Goal: Task Accomplishment & Management: Manage account settings

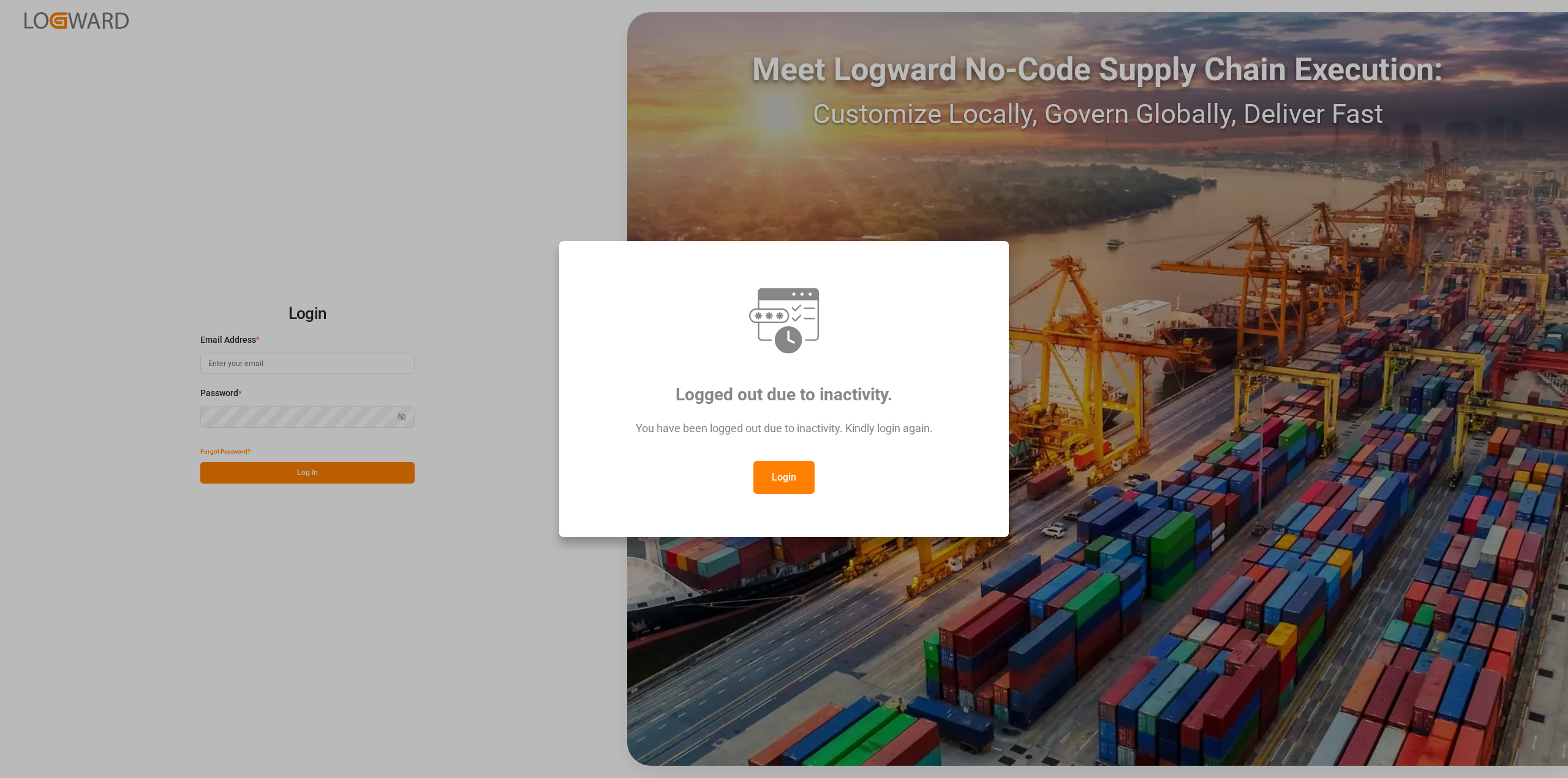
click at [779, 485] on button "Login" at bounding box center [784, 477] width 61 height 33
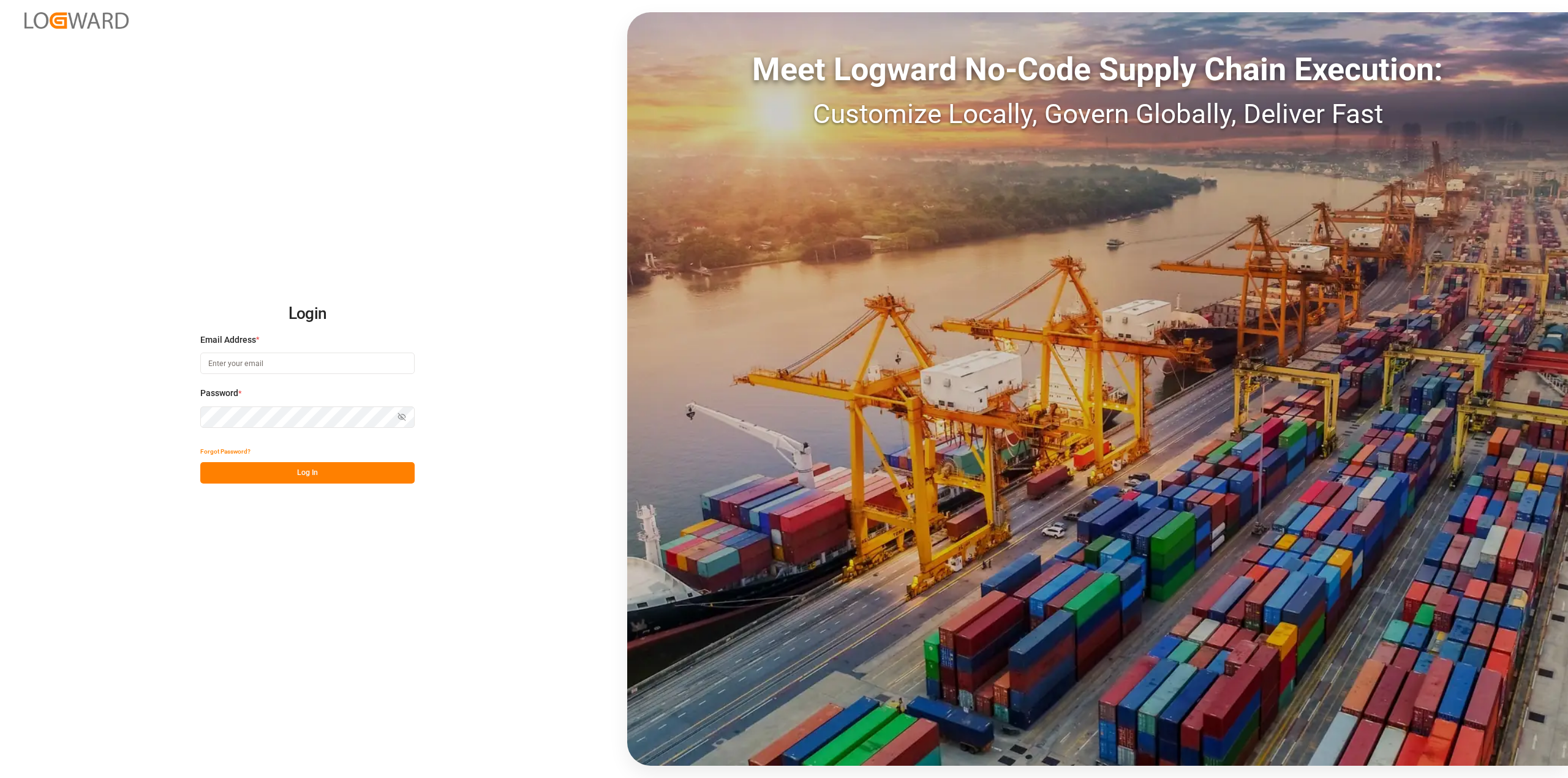
click at [264, 361] on input at bounding box center [308, 363] width 214 height 21
type input "[PERSON_NAME][EMAIL_ADDRESS][DOMAIN_NAME]"
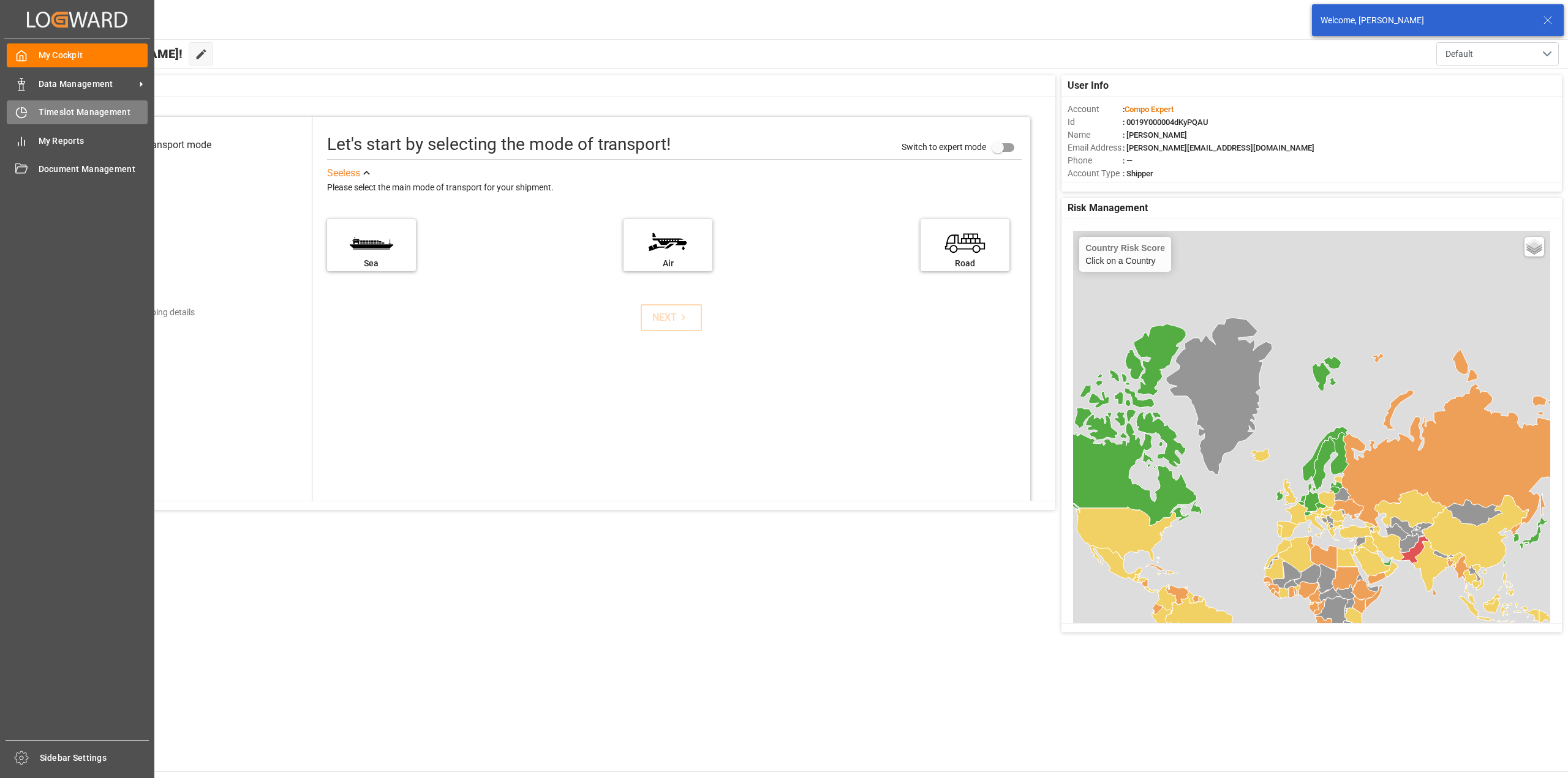
click at [30, 112] on div "Timeslot Management Timeslot Management" at bounding box center [77, 112] width 141 height 24
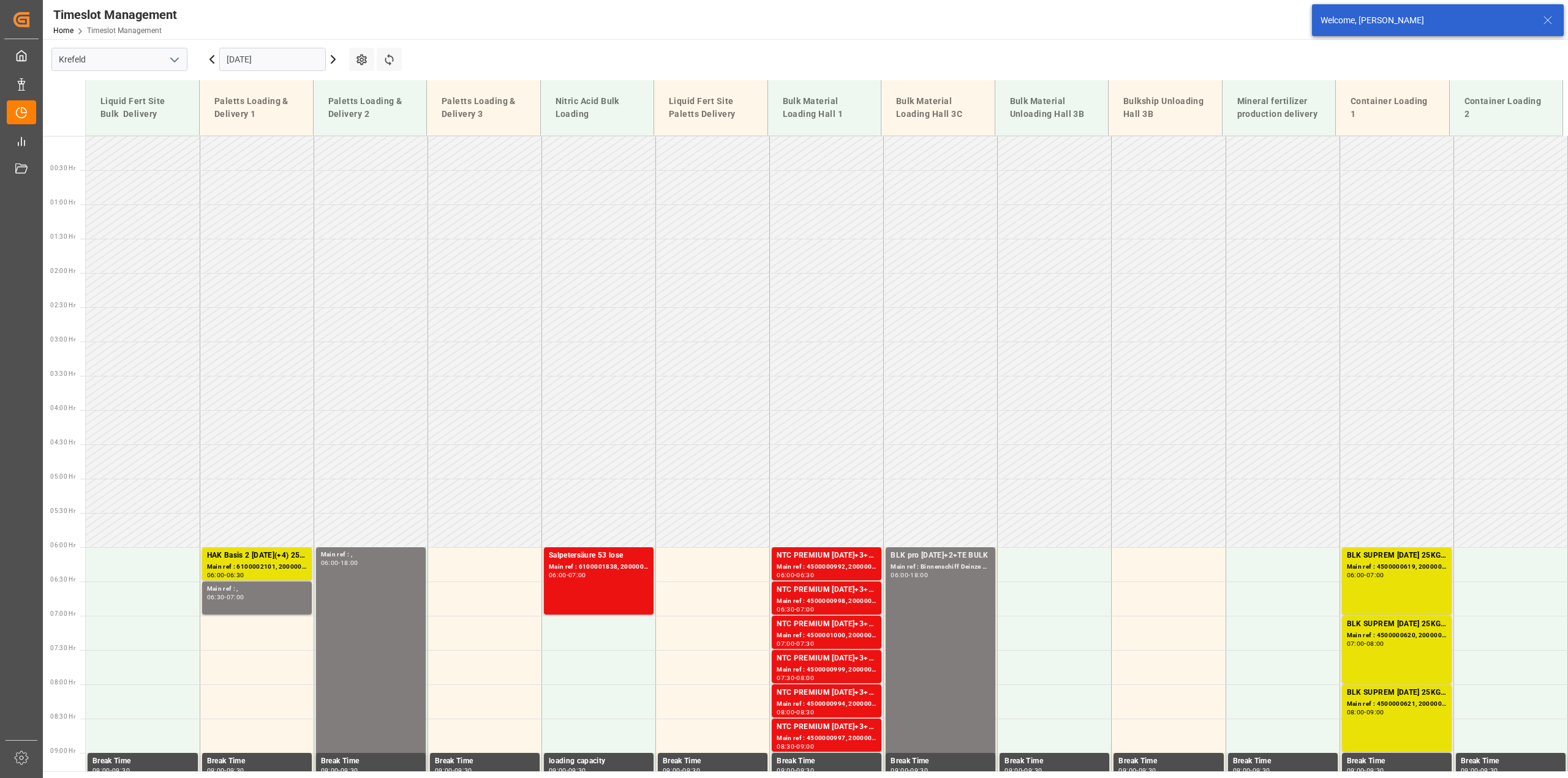
click at [237, 58] on input "[DATE]" at bounding box center [273, 59] width 107 height 23
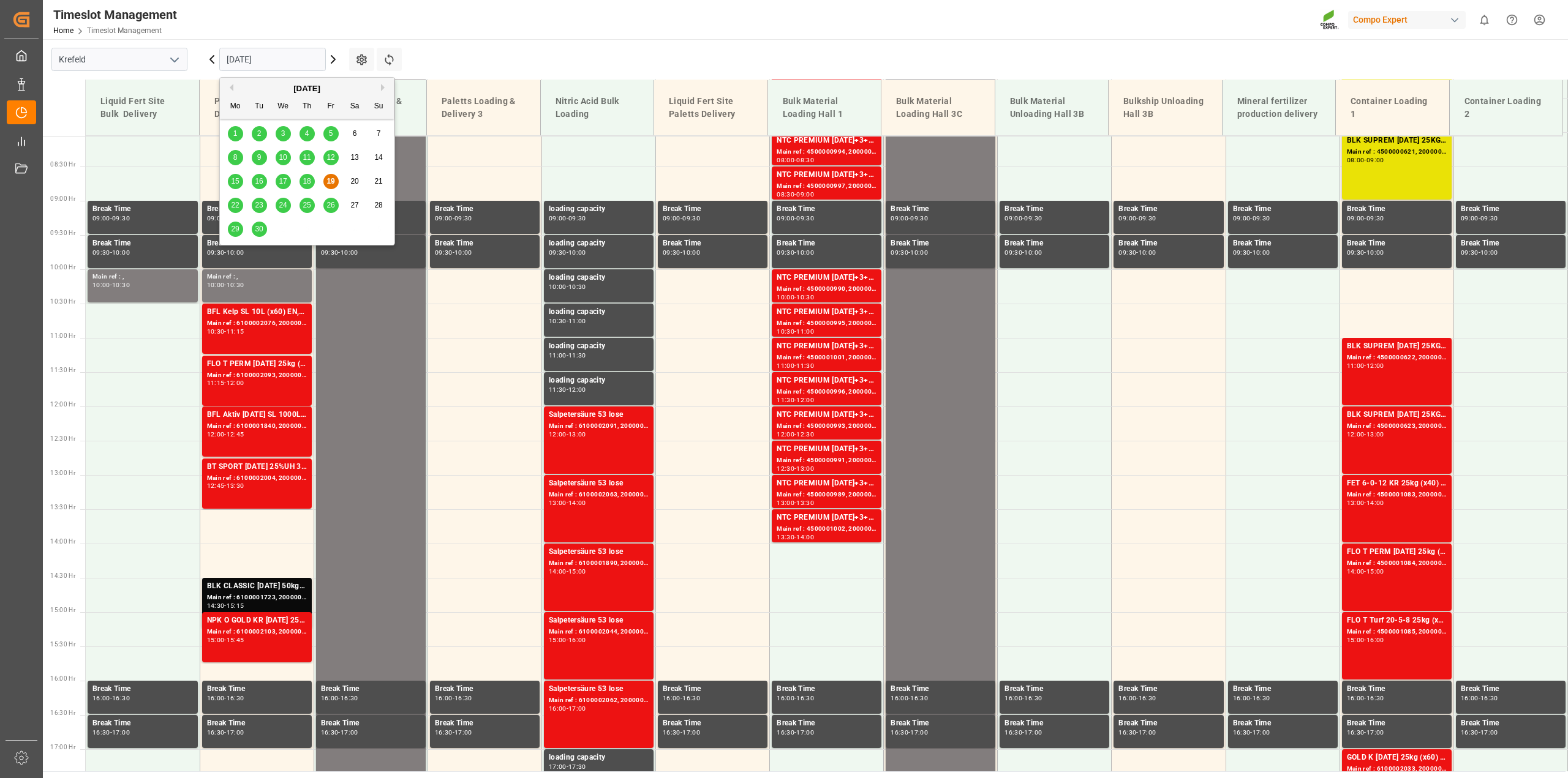
scroll to position [554, 0]
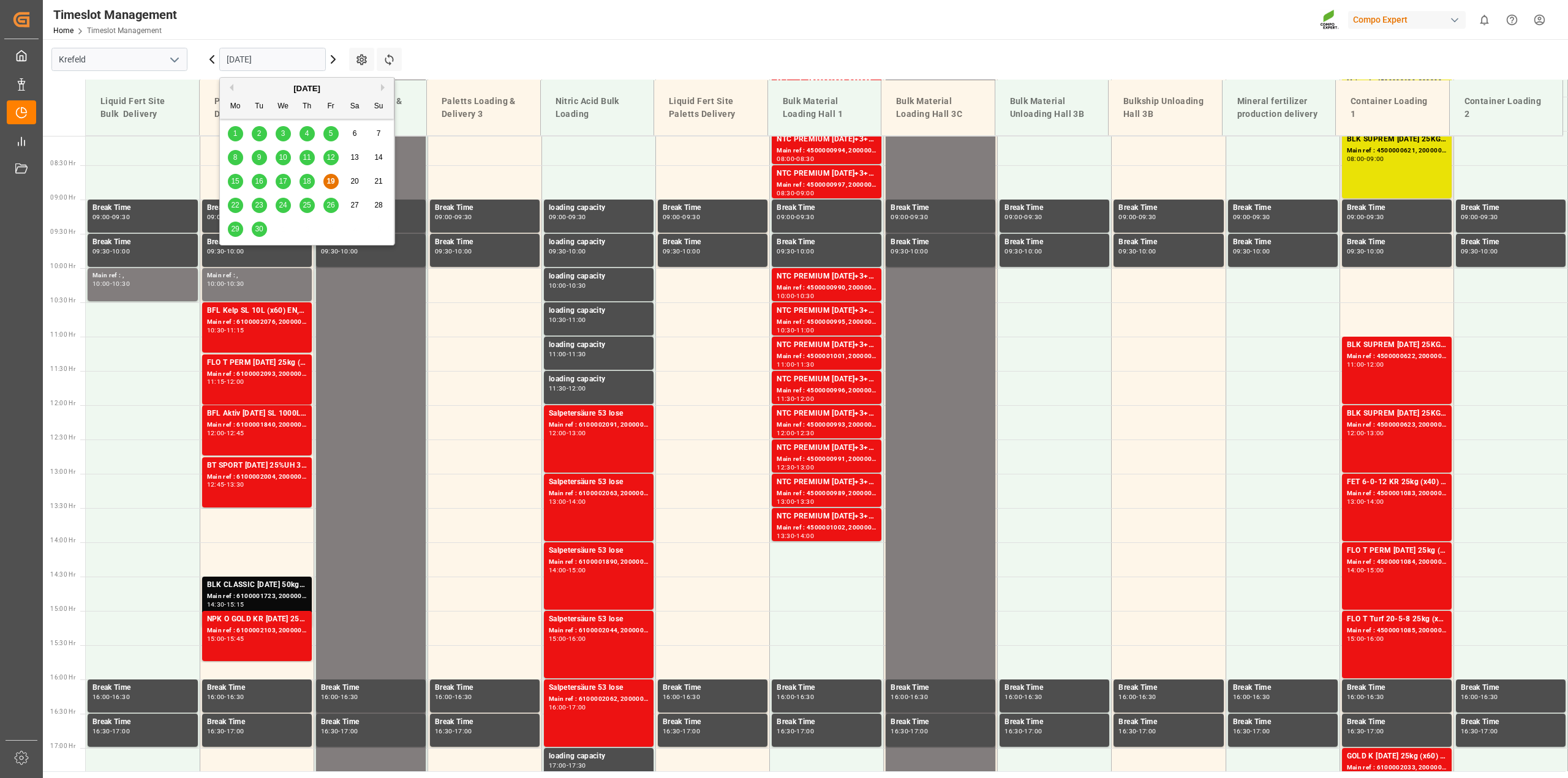
click at [380, 90] on div "[DATE]" at bounding box center [307, 89] width 174 height 13
click at [380, 88] on div "[DATE]" at bounding box center [307, 89] width 174 height 13
click at [383, 88] on button "Next Month" at bounding box center [385, 88] width 8 height 8
click at [283, 180] on span "15" at bounding box center [283, 181] width 8 height 9
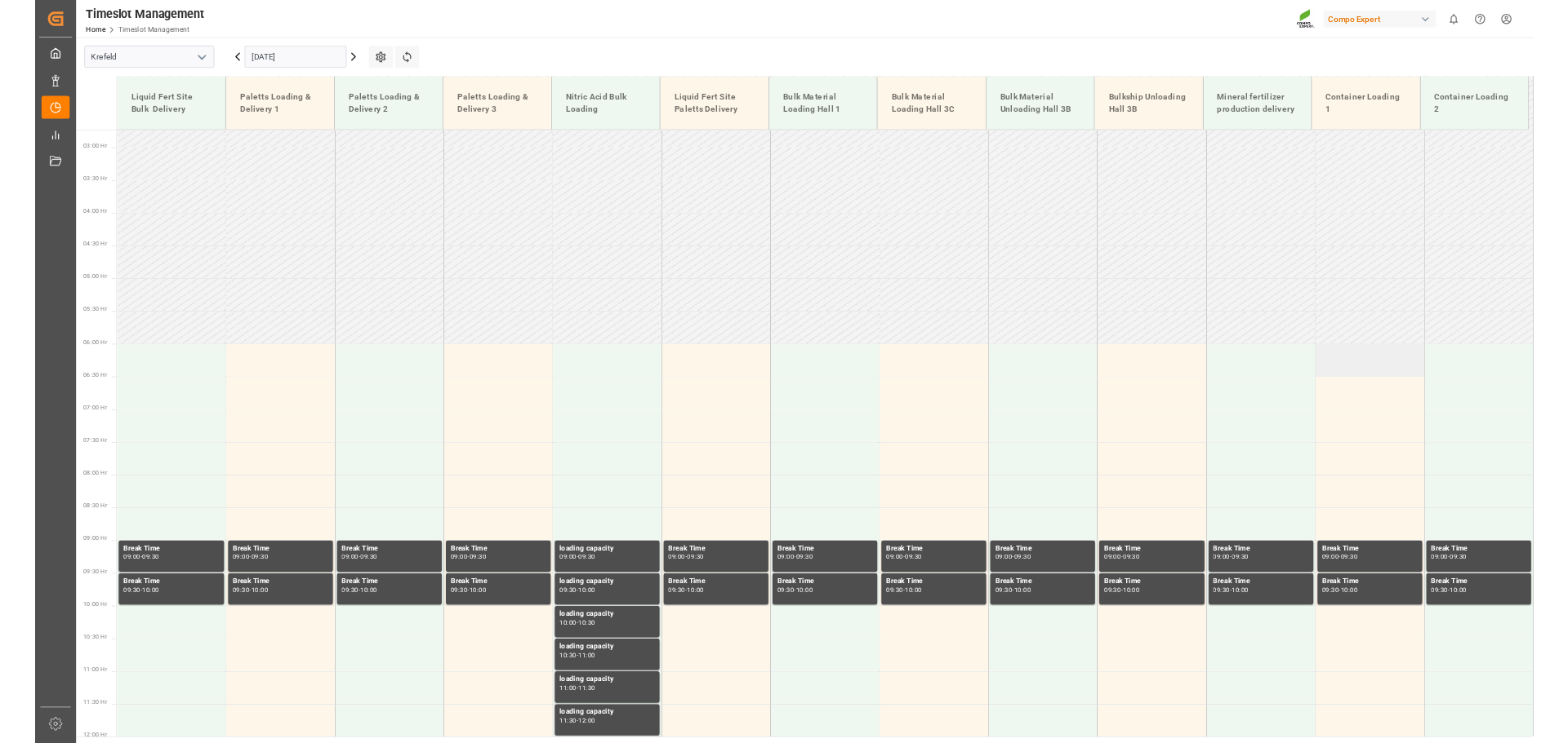
scroll to position [249, 0]
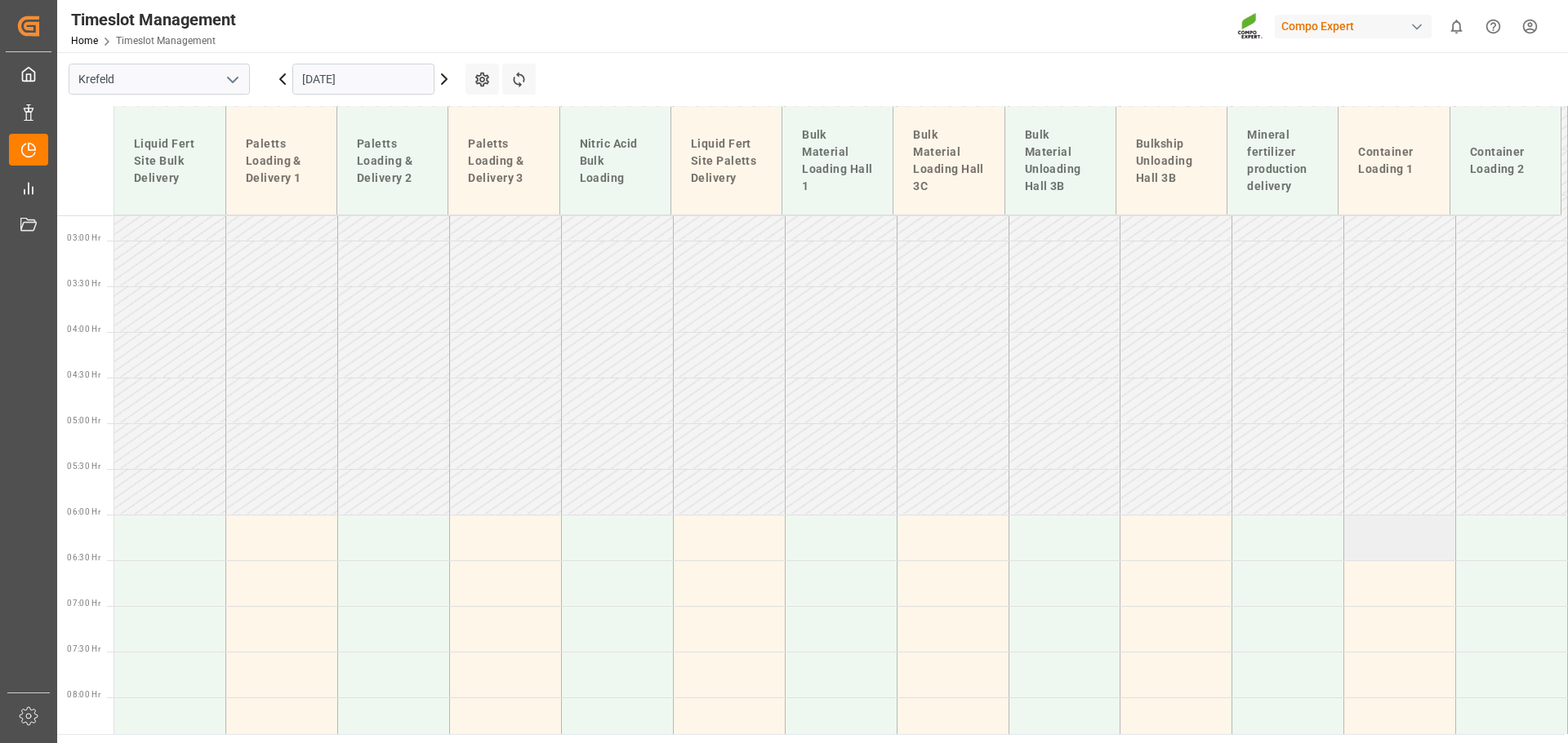
click at [1373, 534] on td at bounding box center [1400, 538] width 112 height 46
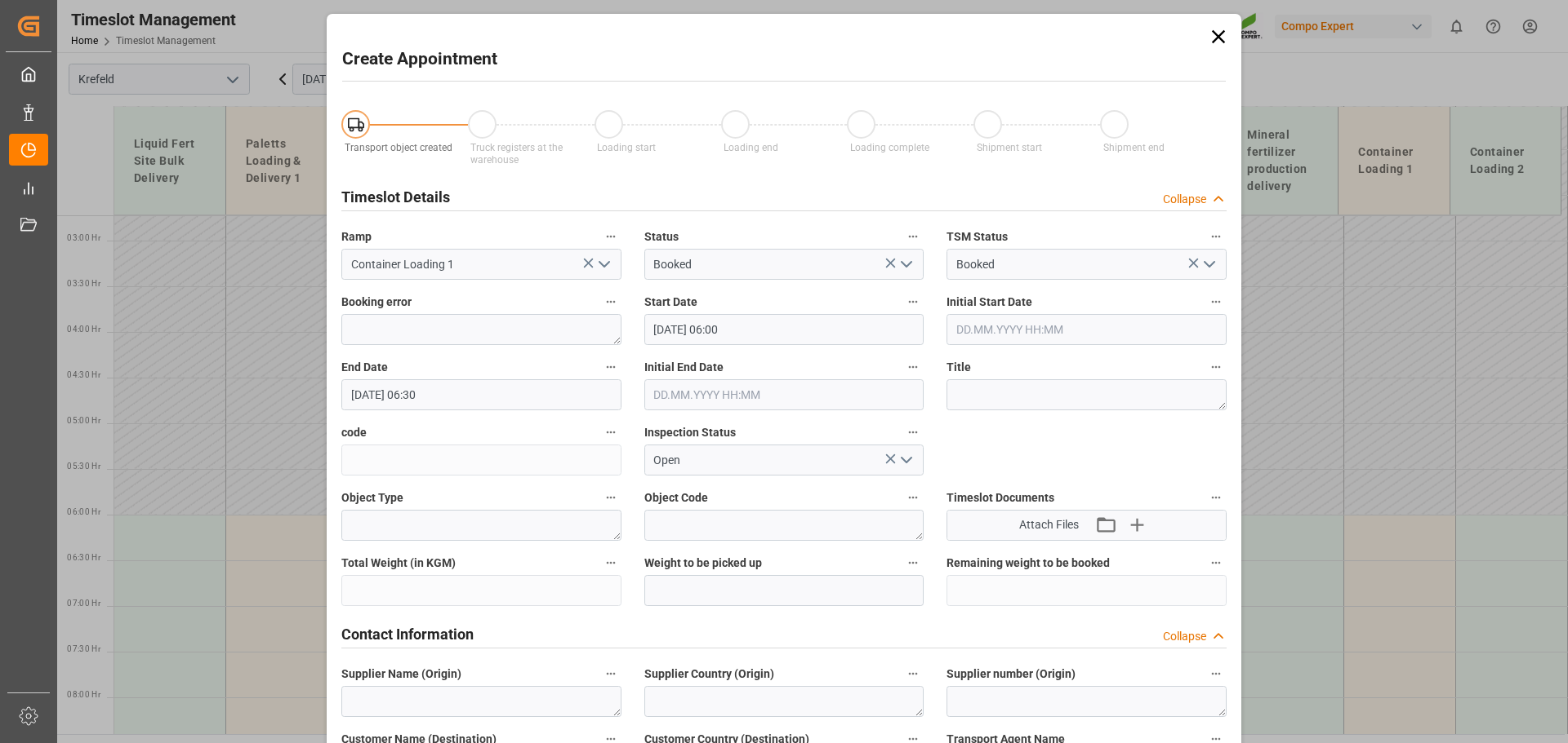
type input "[DATE] 06:00"
type input "[DATE] 06:30"
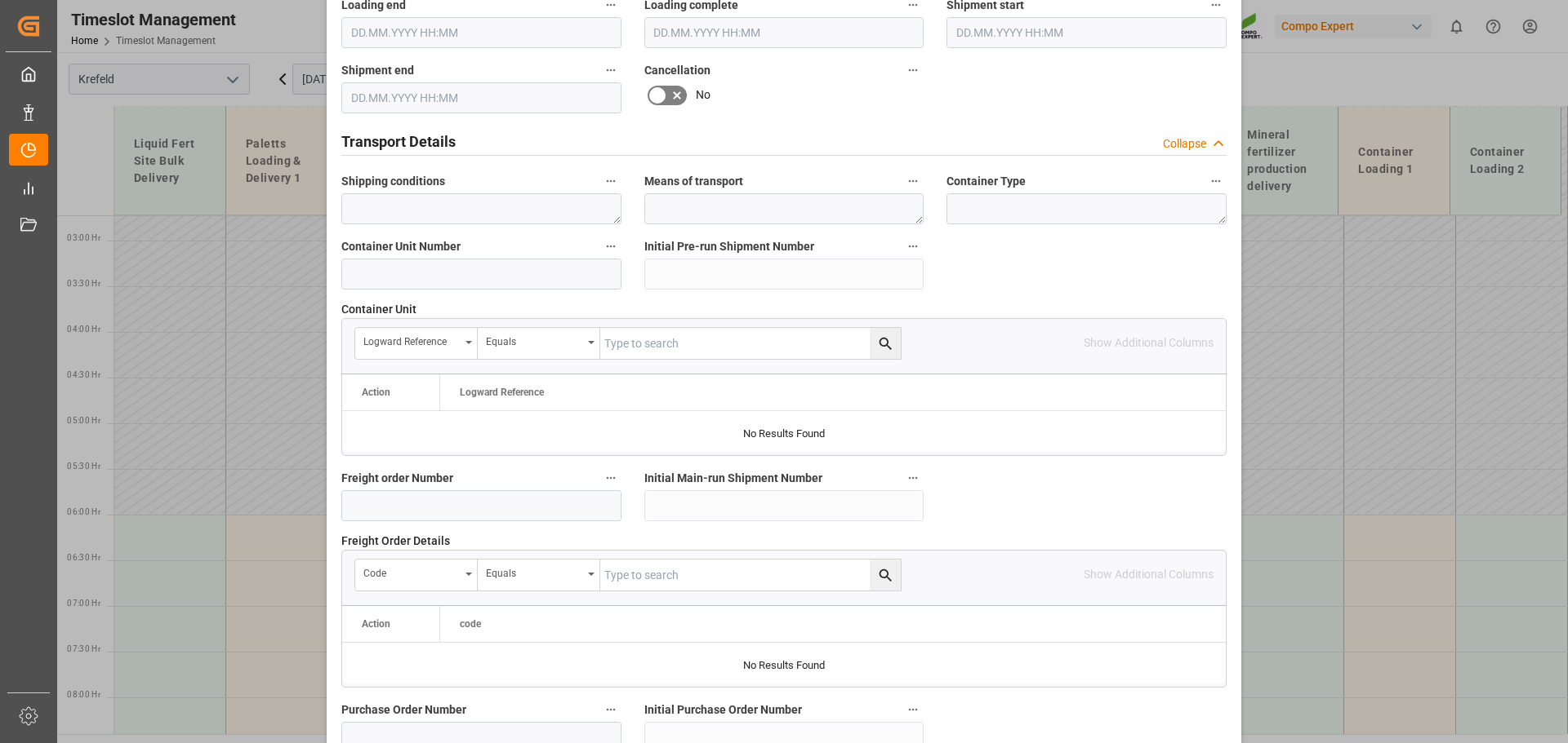
scroll to position [1151, 0]
click at [473, 274] on input at bounding box center [481, 275] width 280 height 31
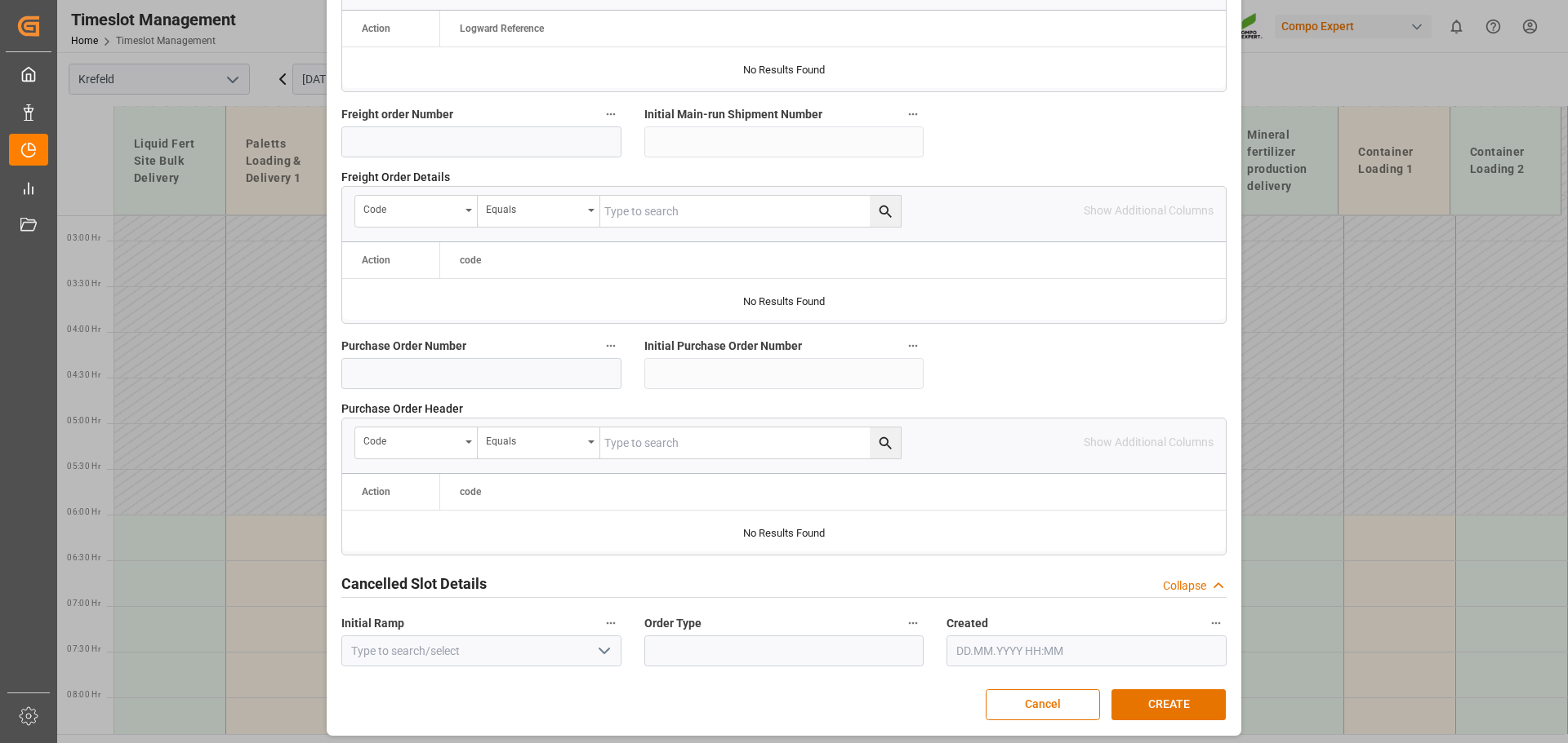
scroll to position [1521, 0]
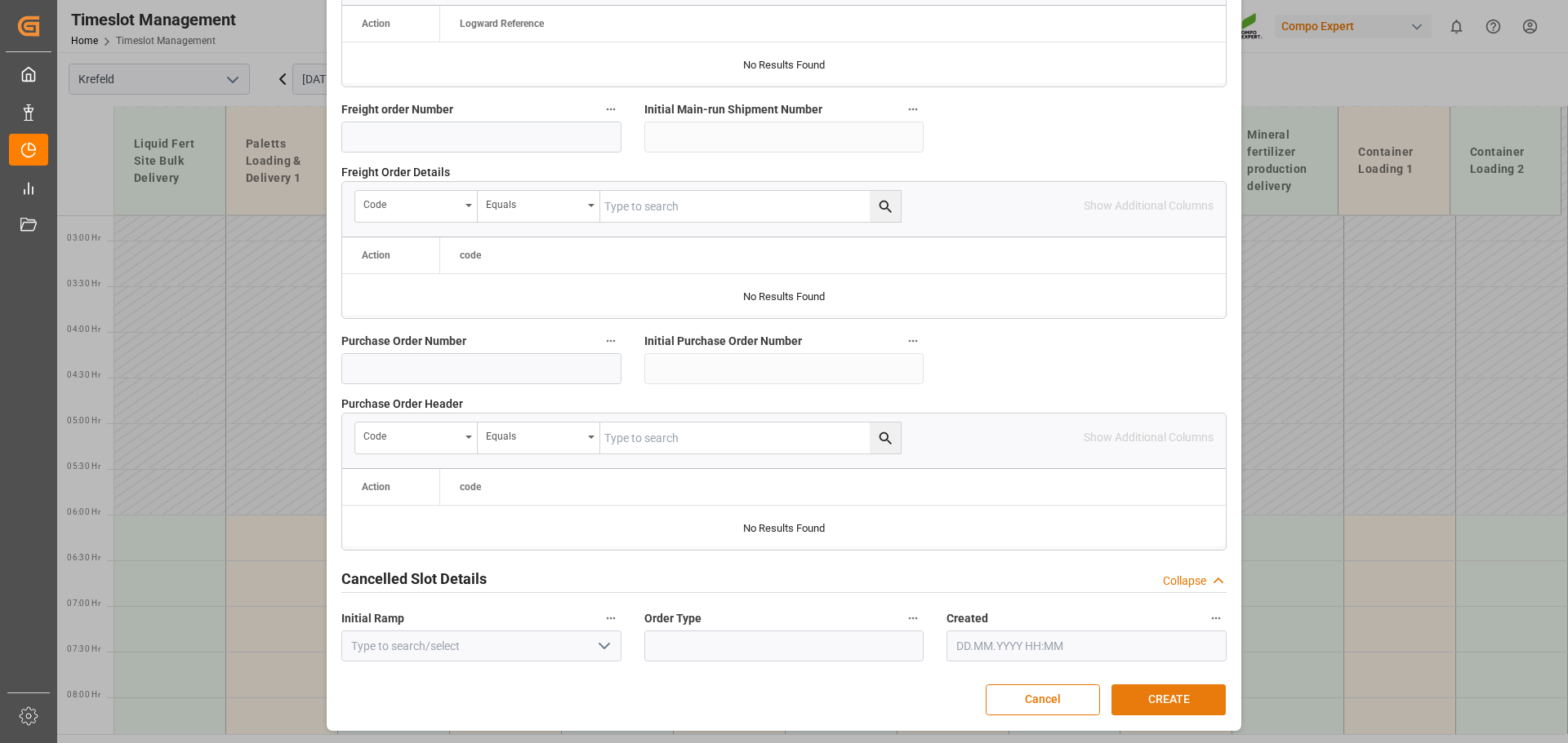
type input "4500001085"
click at [1204, 708] on button "CREATE" at bounding box center [1168, 700] width 114 height 31
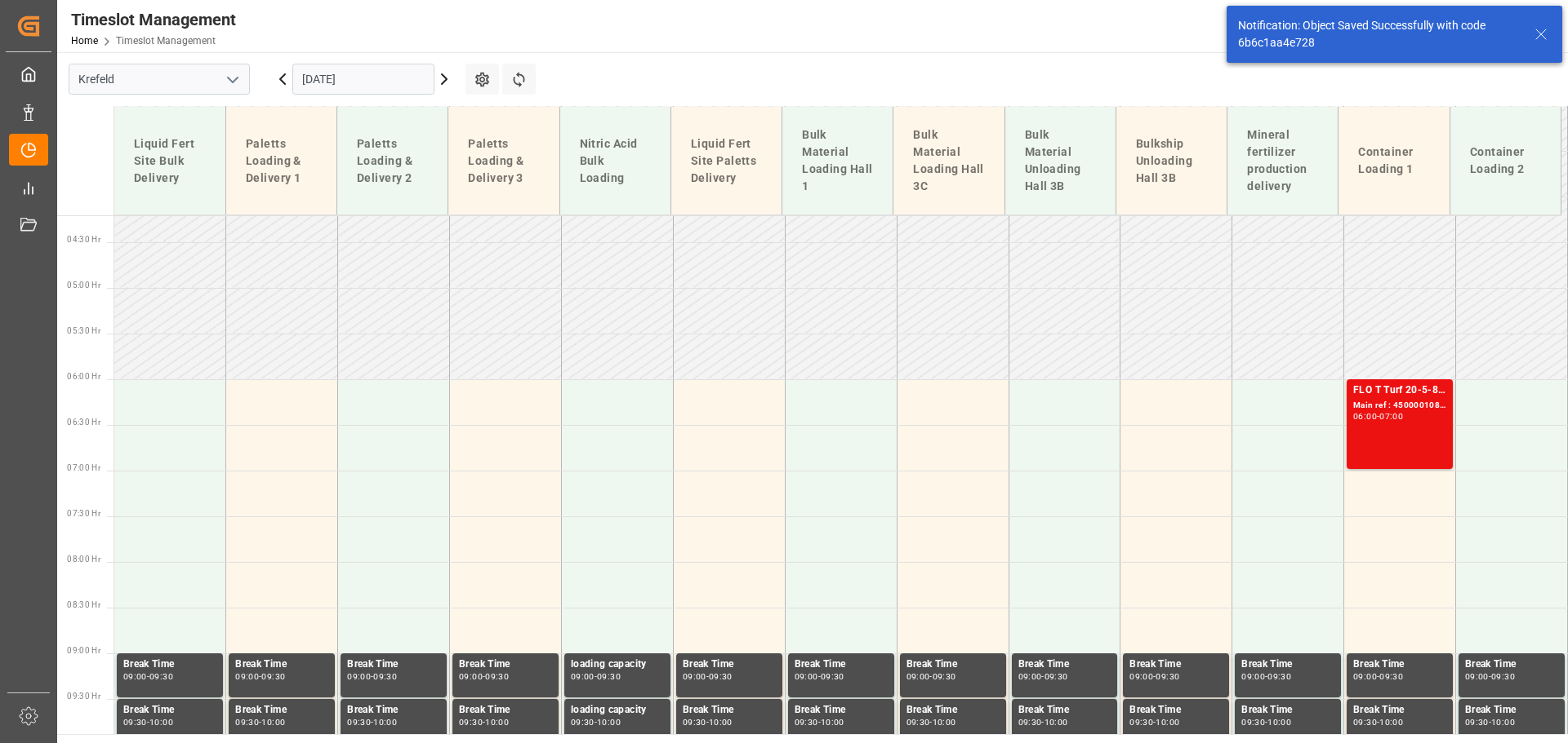
scroll to position [389, 0]
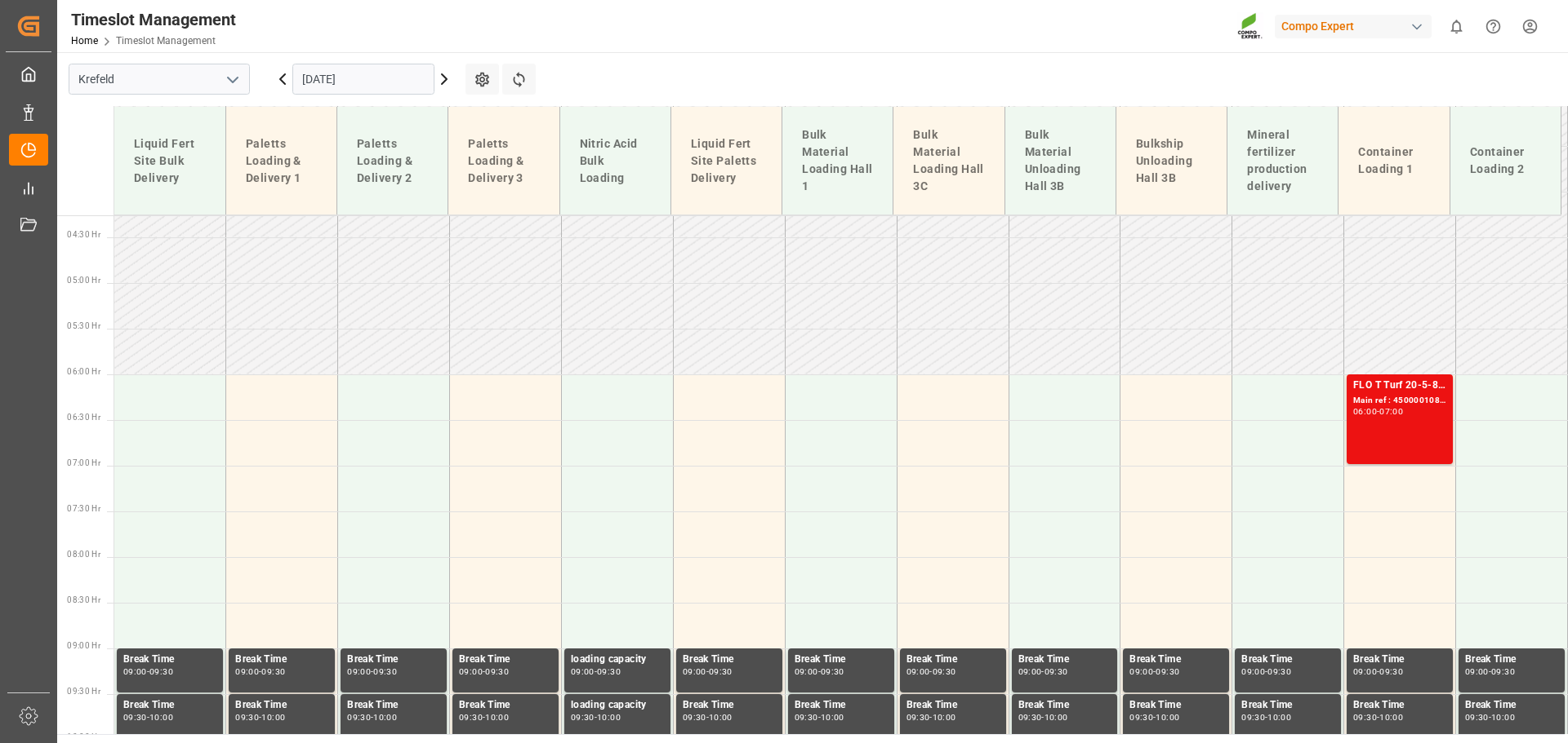
click at [392, 88] on input "[DATE]" at bounding box center [363, 78] width 142 height 31
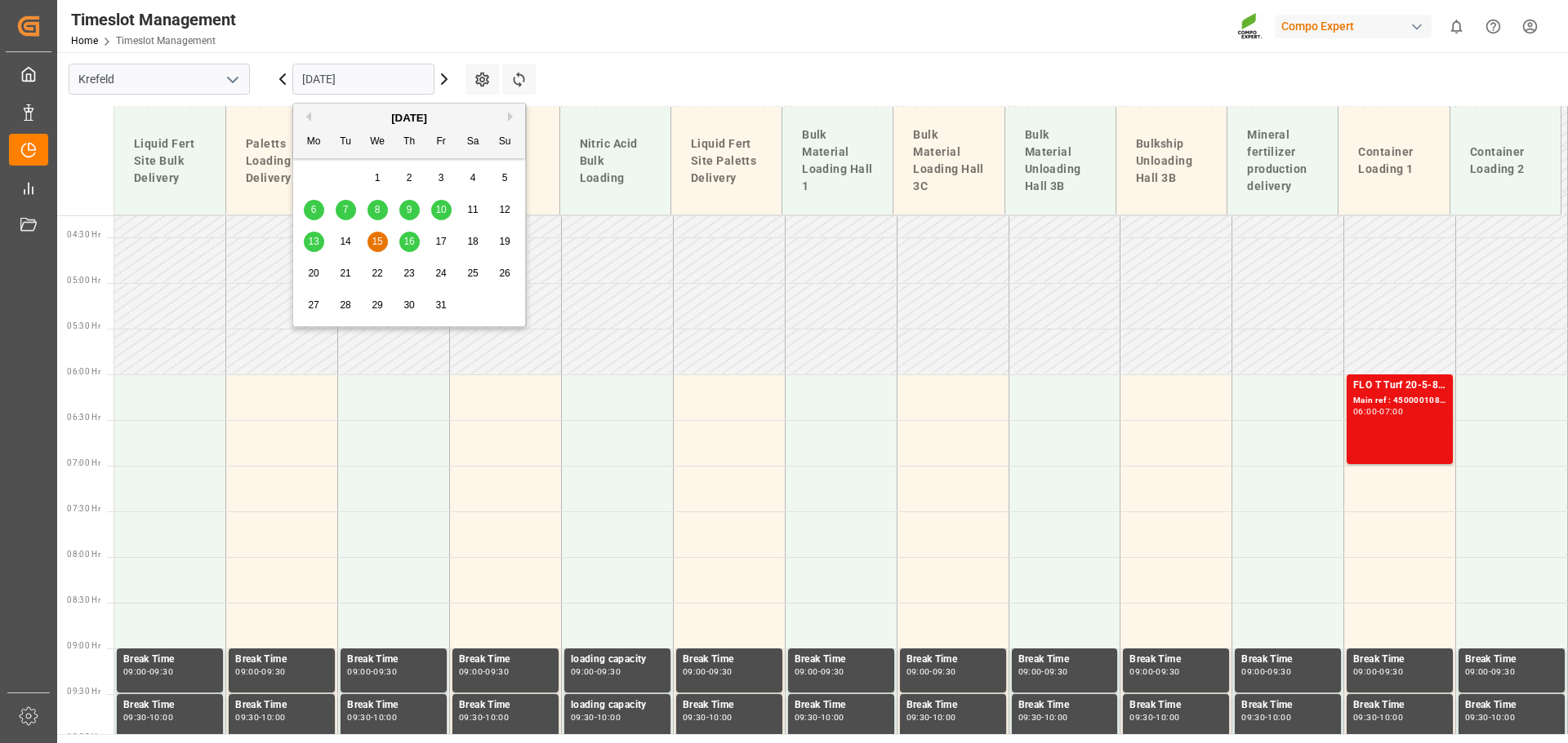
click at [309, 118] on button "Previous Month" at bounding box center [307, 117] width 10 height 10
click at [317, 273] on span "22" at bounding box center [313, 274] width 11 height 12
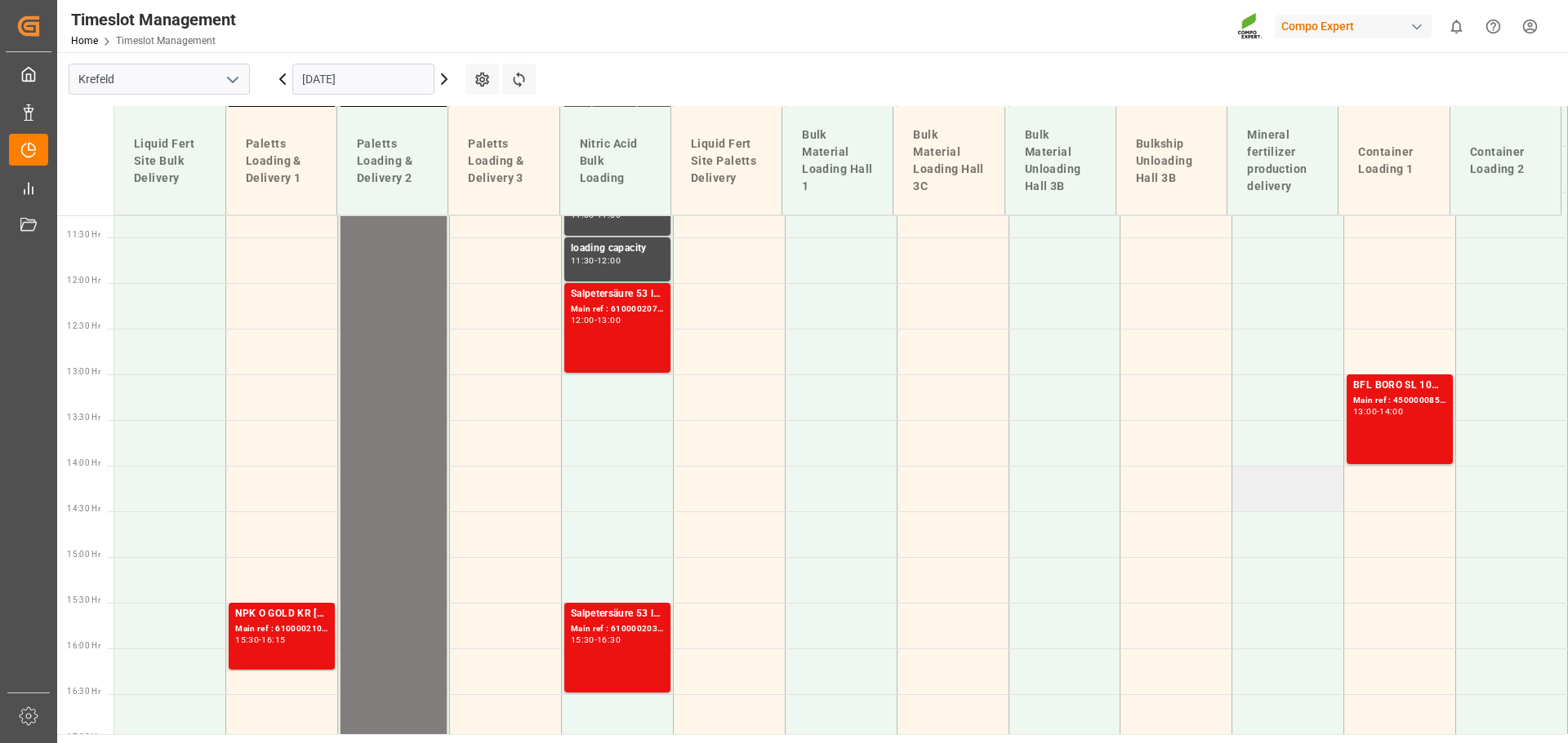
scroll to position [1028, 0]
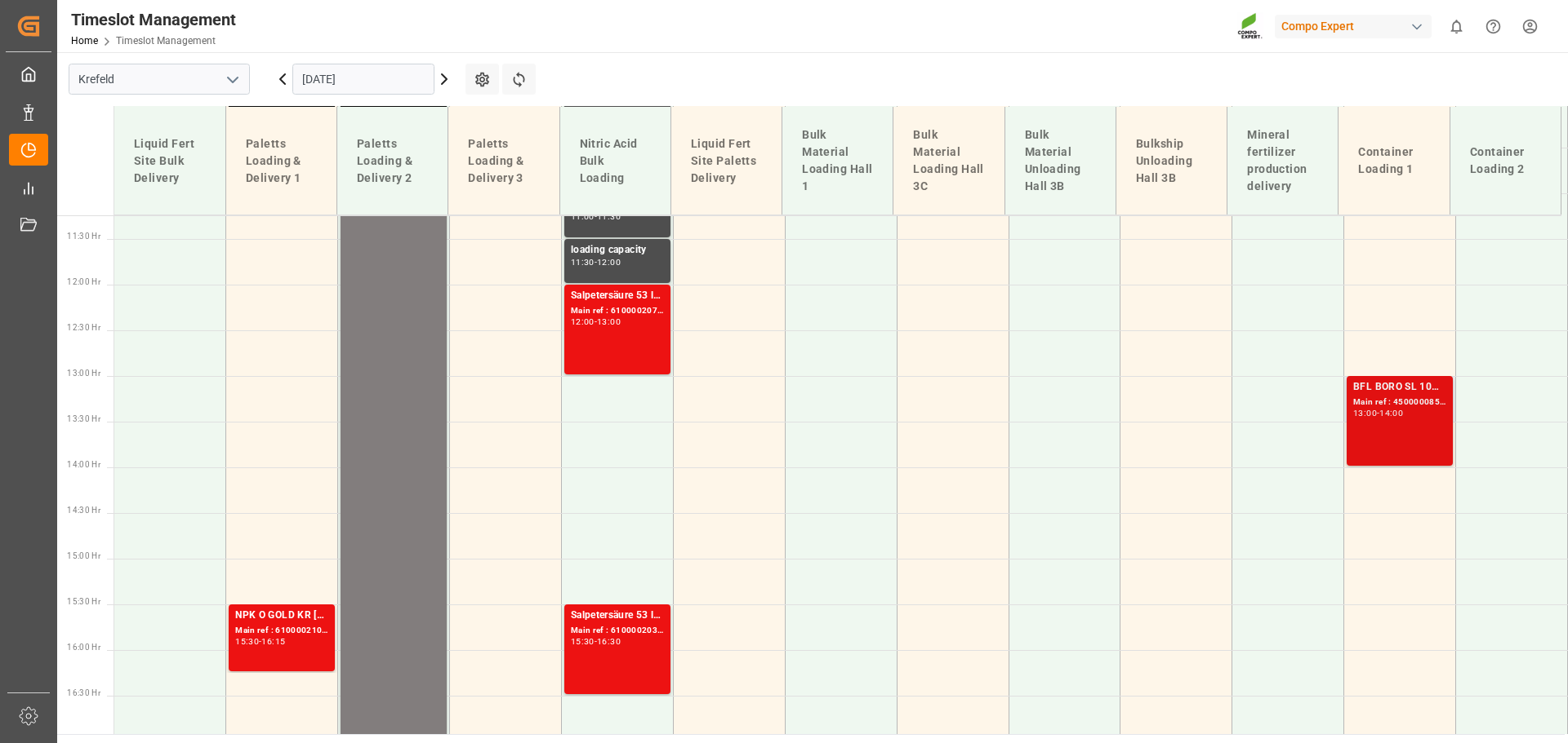
click at [1396, 425] on div "BFL BORO SL 10%B 1000L IBC (2024) MTO;BFL Kelp LG1 1000L IBC (WW) Main ref : 45…" at bounding box center [1399, 422] width 93 height 83
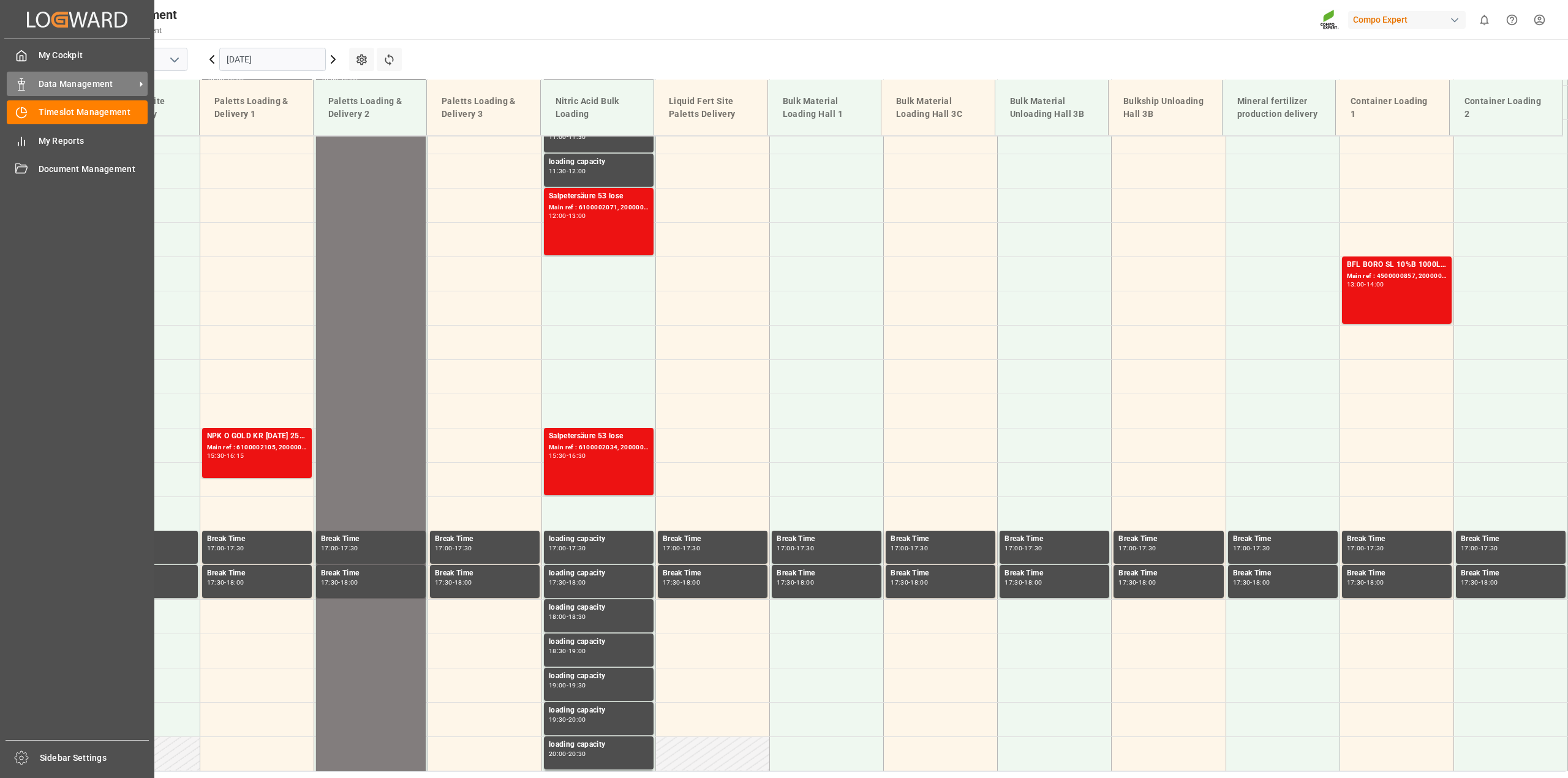
click at [24, 82] on polygon at bounding box center [23, 83] width 4 height 3
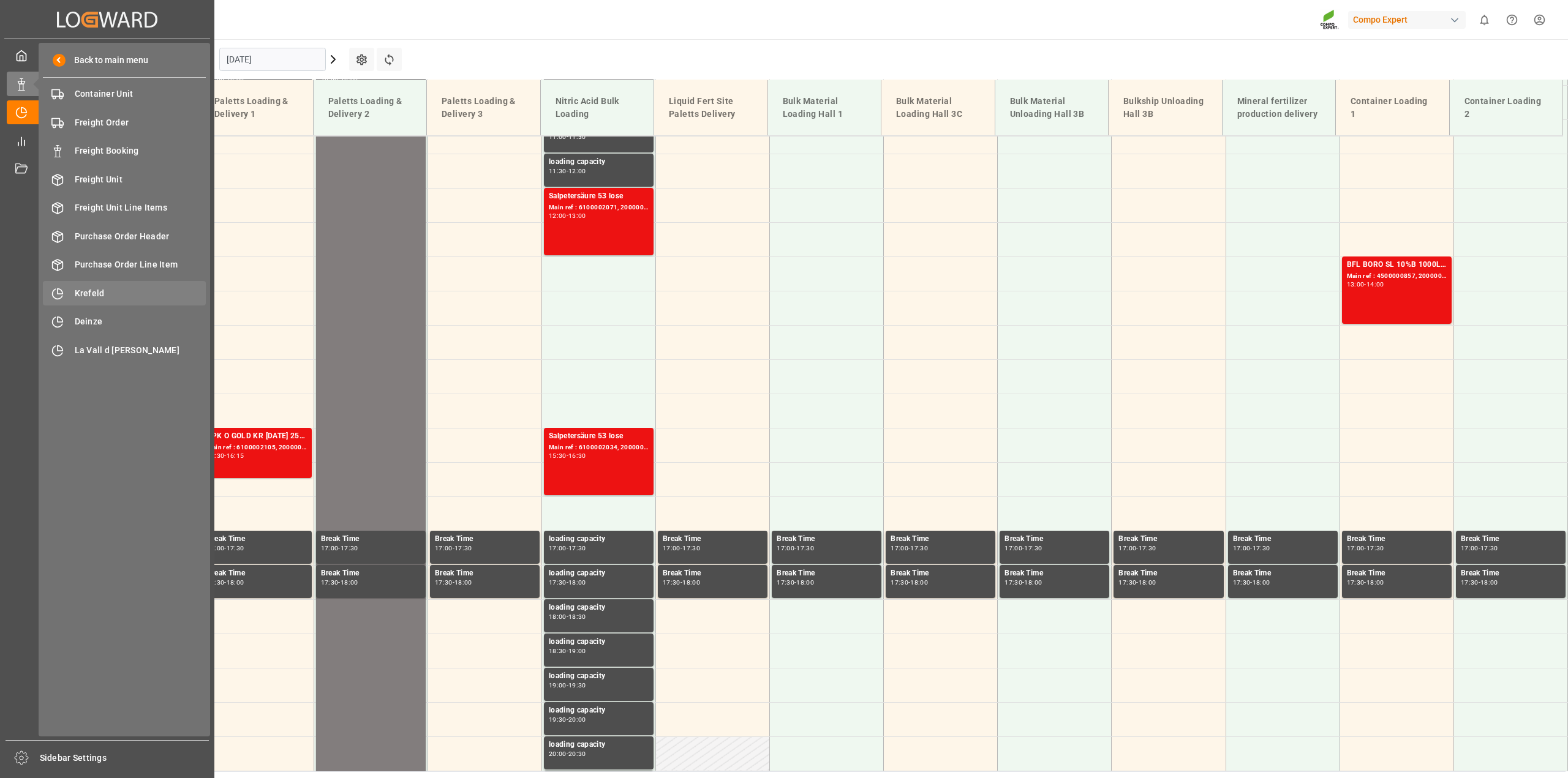
click at [110, 284] on div "Krefeld Krefeld" at bounding box center [124, 293] width 163 height 24
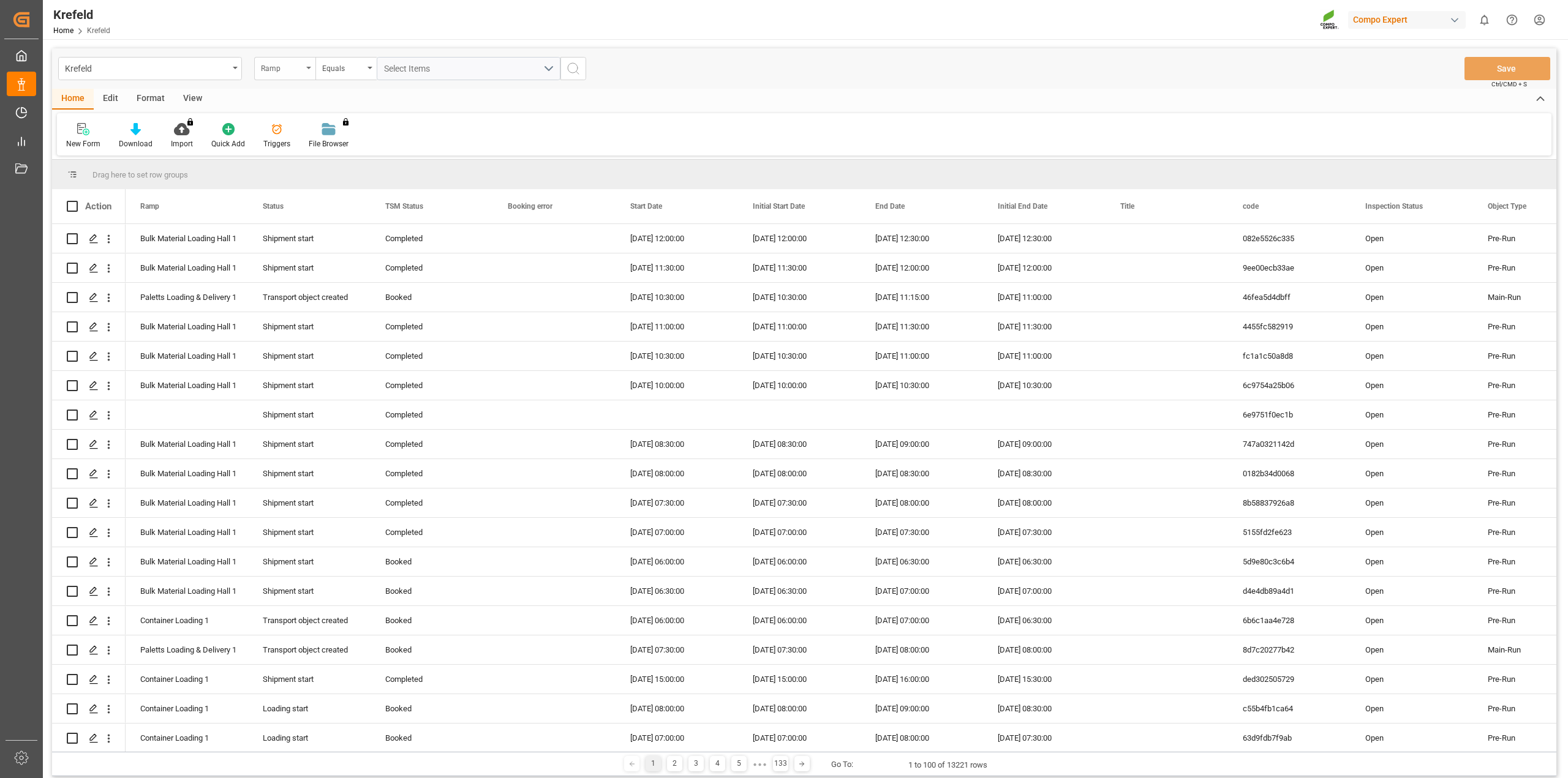
click at [279, 61] on div "Ramp" at bounding box center [281, 67] width 41 height 14
type input "sap"
click at [295, 120] on div "SAP Order Number" at bounding box center [346, 125] width 182 height 26
click at [337, 72] on div "Equals" at bounding box center [343, 67] width 41 height 14
click at [357, 149] on div "Fuzzy search" at bounding box center [407, 150] width 182 height 26
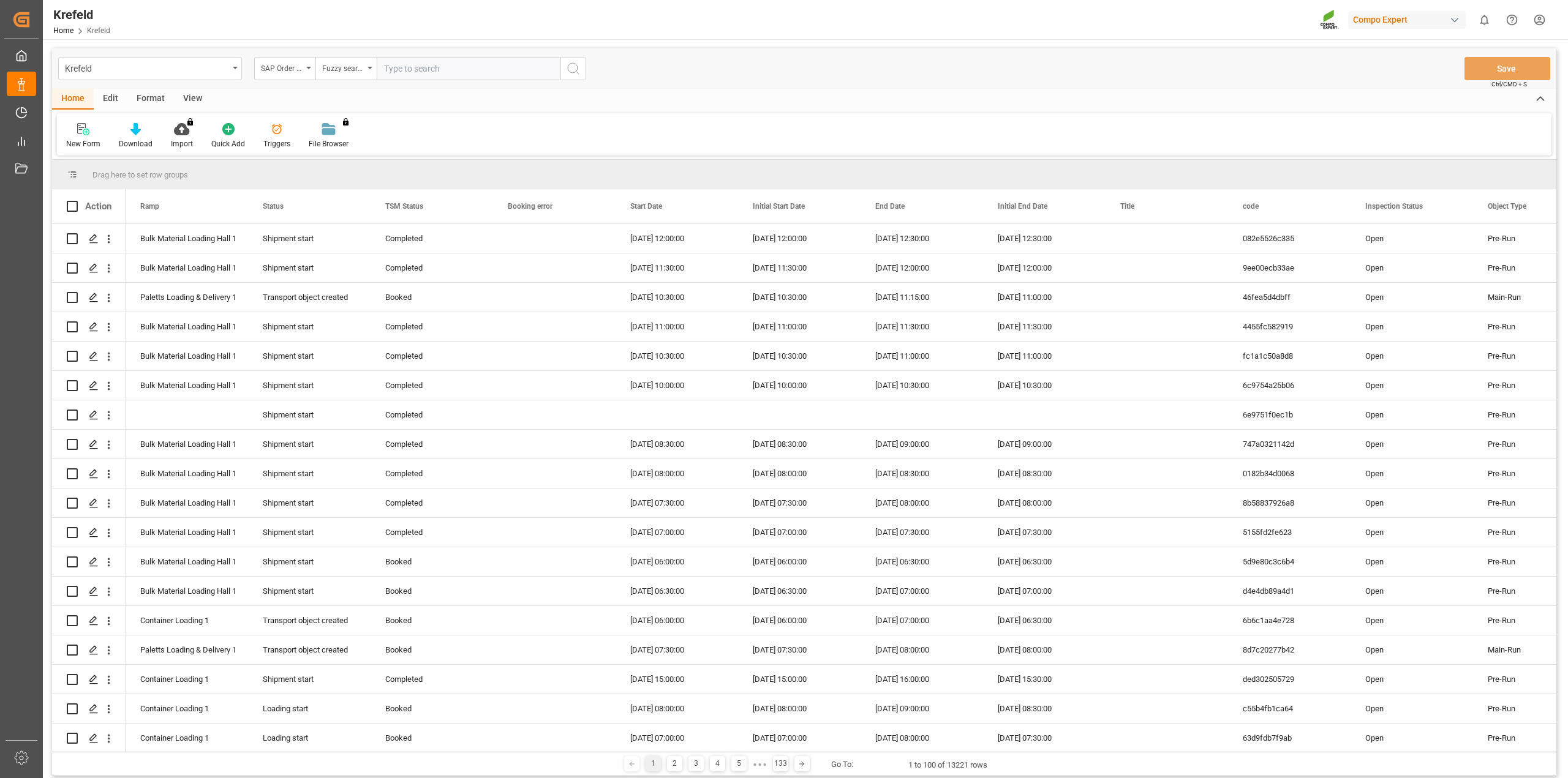
paste input "4510357914"
type input "4510357914"
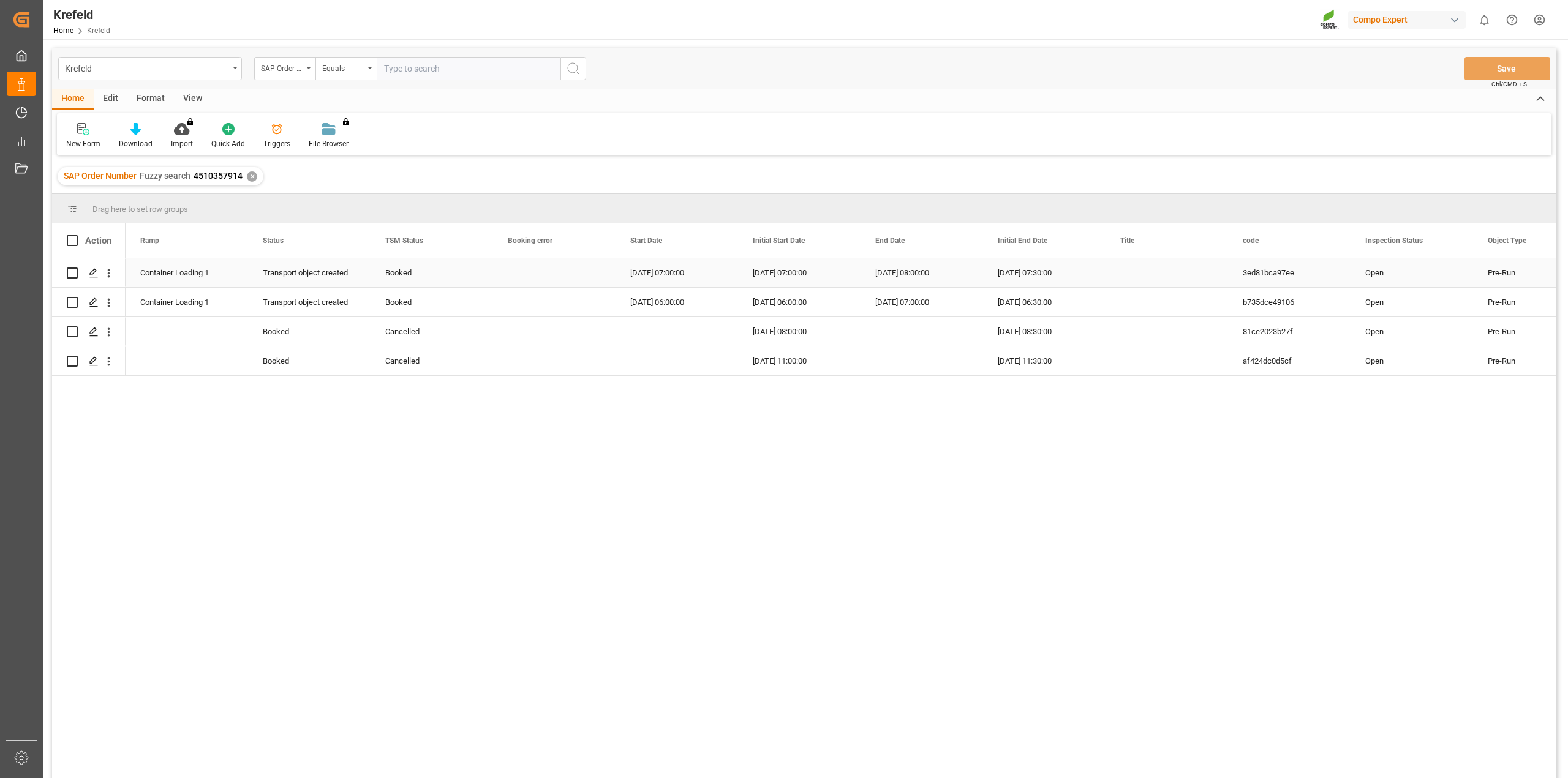
click at [392, 279] on div "Booked" at bounding box center [432, 272] width 93 height 28
click at [468, 281] on polyline "open menu" at bounding box center [471, 281] width 8 height 4
click at [416, 446] on div "Cancelled" at bounding box center [432, 443] width 102 height 43
type input "Cancelled"
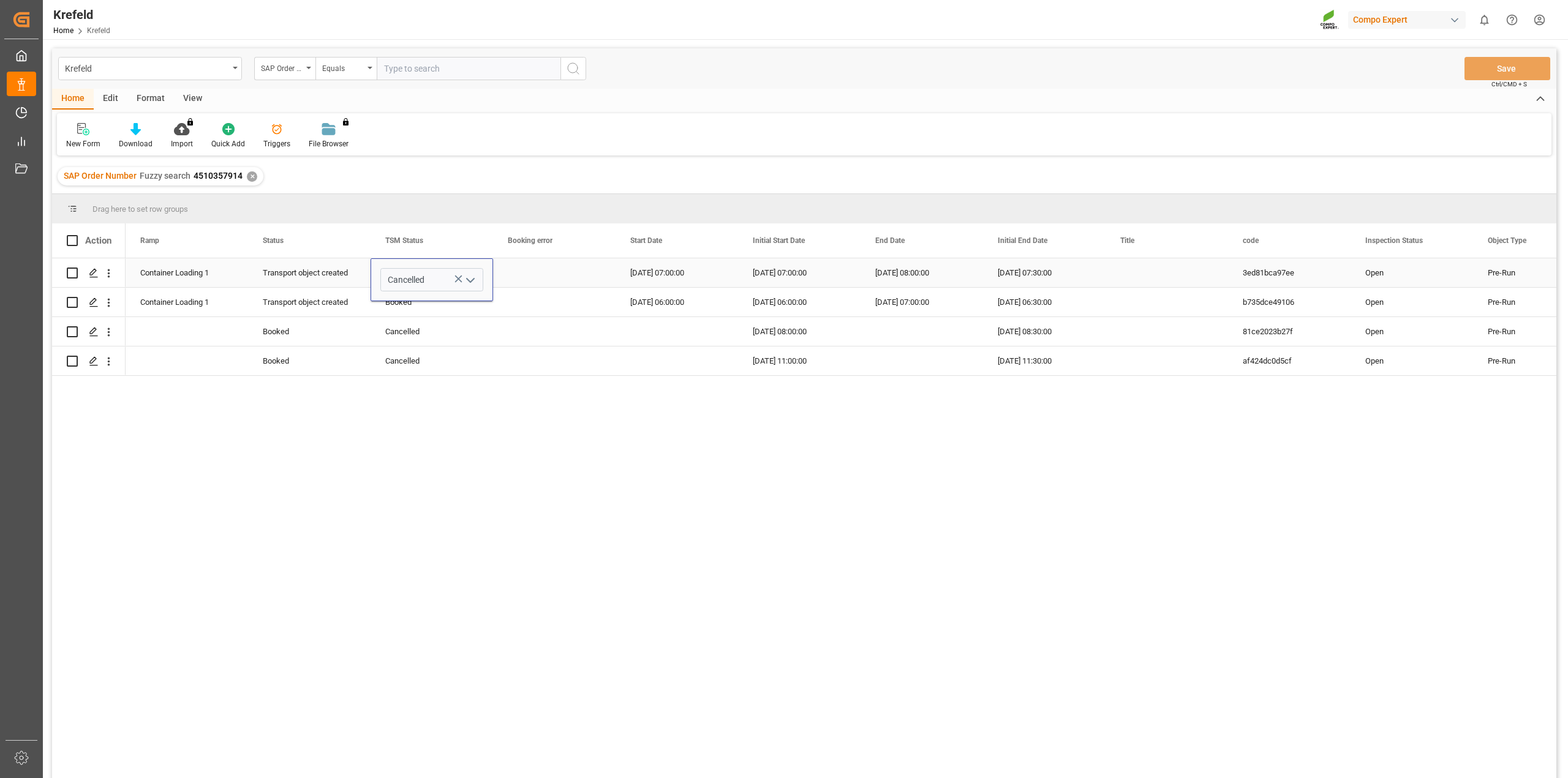
click at [532, 274] on div "Press SPACE to select this row." at bounding box center [554, 272] width 122 height 29
click at [449, 276] on div "Cancelled" at bounding box center [432, 272] width 93 height 28
drag, startPoint x: 491, startPoint y: 286, endPoint x: 489, endPoint y: 305, distance: 19.1
click at [1517, 66] on button "Save" at bounding box center [1507, 68] width 86 height 23
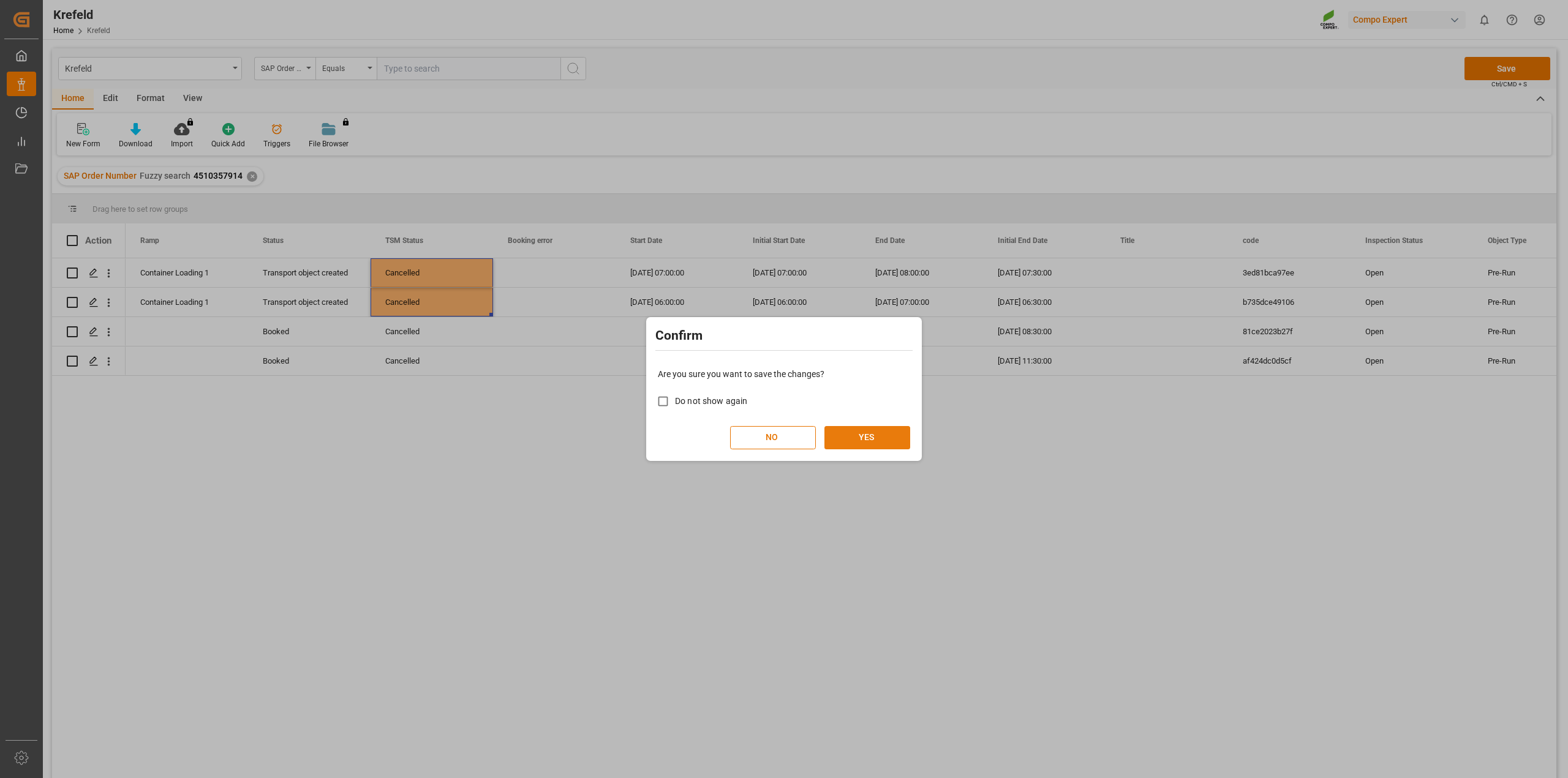
click at [881, 441] on button "YES" at bounding box center [867, 437] width 86 height 23
